Goal: Information Seeking & Learning: Learn about a topic

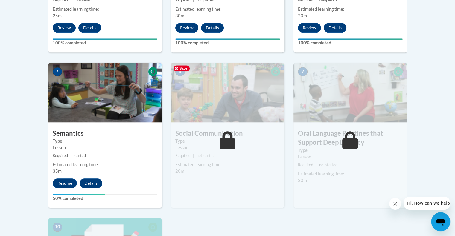
scroll to position [476, 0]
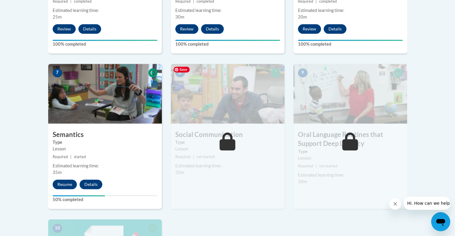
click at [215, 114] on img at bounding box center [228, 94] width 114 height 60
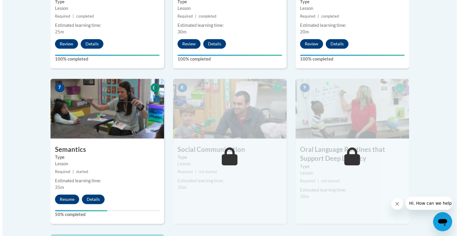
scroll to position [460, 0]
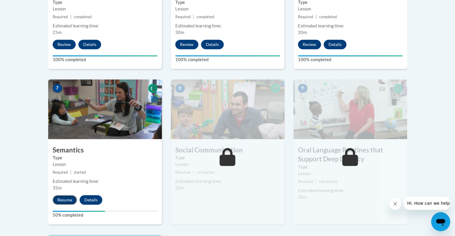
click at [65, 201] on button "Resume" at bounding box center [65, 200] width 24 height 10
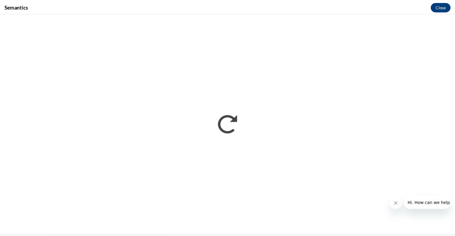
scroll to position [0, 0]
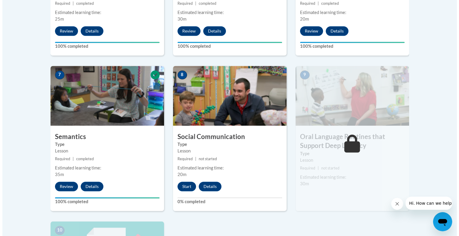
scroll to position [473, 0]
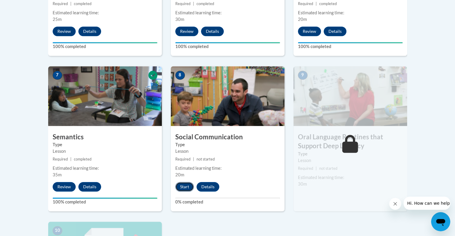
click at [186, 187] on button "Start" at bounding box center [184, 187] width 19 height 10
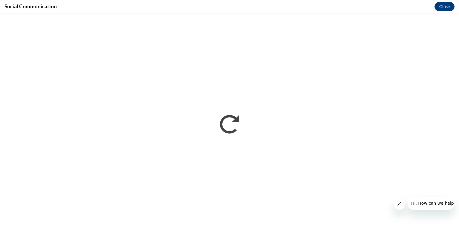
scroll to position [0, 0]
click at [397, 206] on icon "Close message from company" at bounding box center [399, 204] width 5 height 5
